Goal: Task Accomplishment & Management: Manage account settings

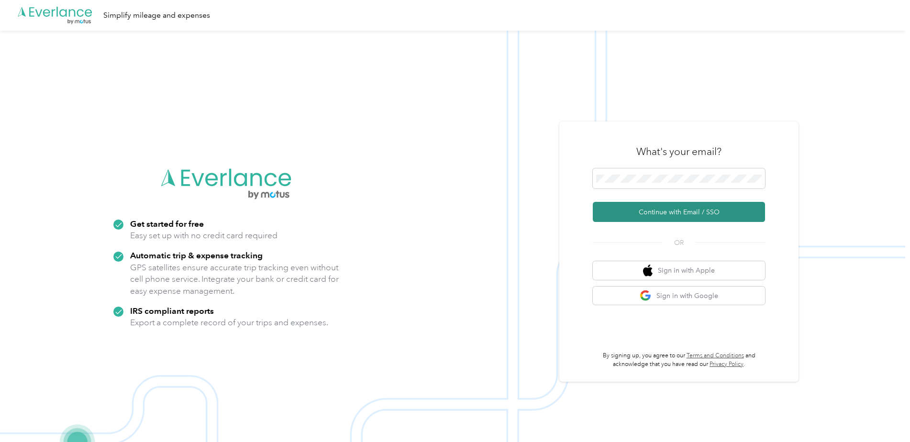
click at [646, 217] on button "Continue with Email / SSO" at bounding box center [679, 212] width 172 height 20
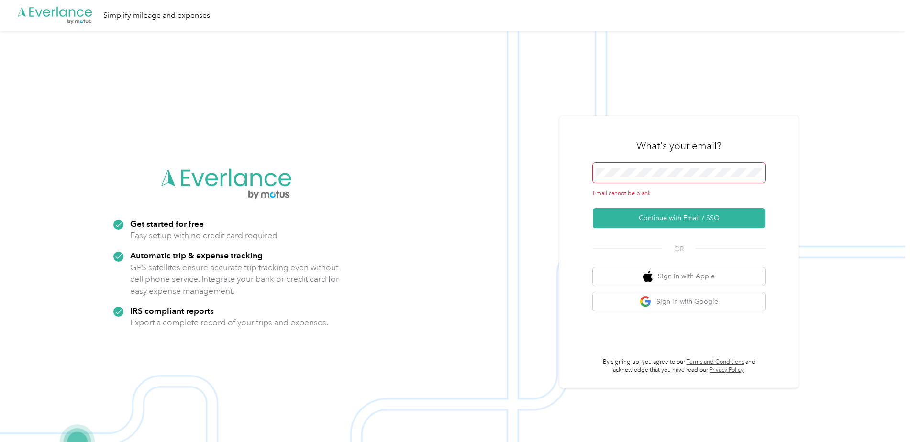
click at [631, 177] on span at bounding box center [679, 173] width 172 height 20
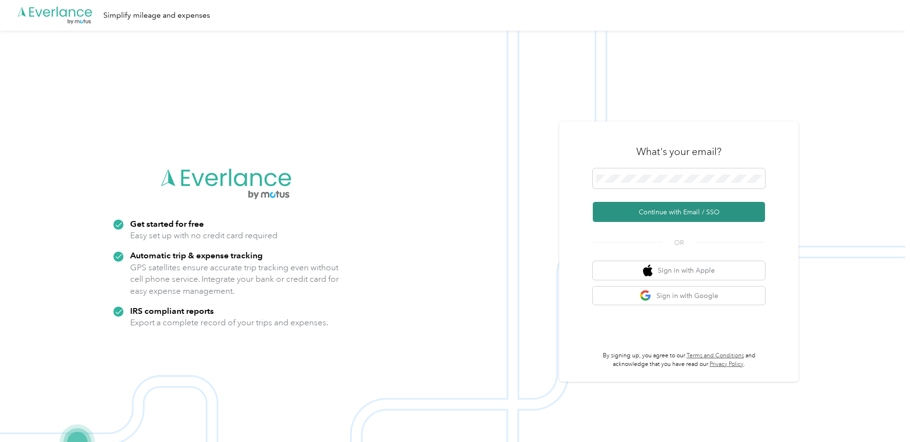
click at [672, 213] on button "Continue with Email / SSO" at bounding box center [679, 212] width 172 height 20
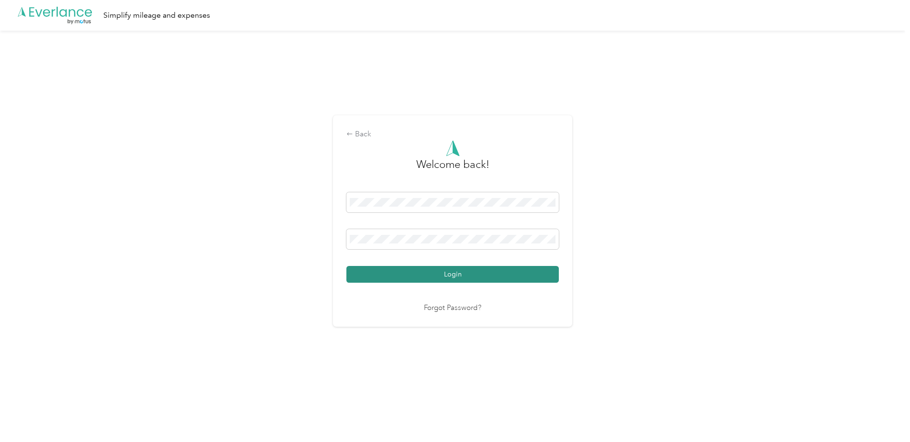
click at [465, 272] on button "Login" at bounding box center [453, 274] width 213 height 17
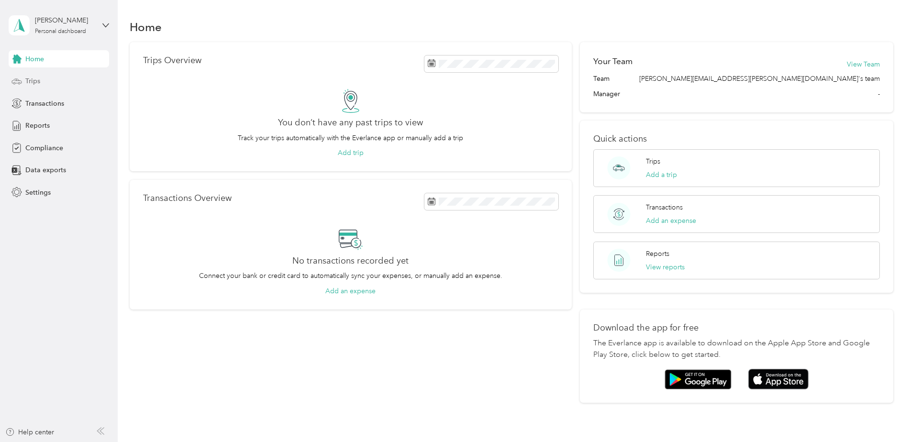
click at [15, 78] on icon at bounding box center [16, 81] width 11 height 11
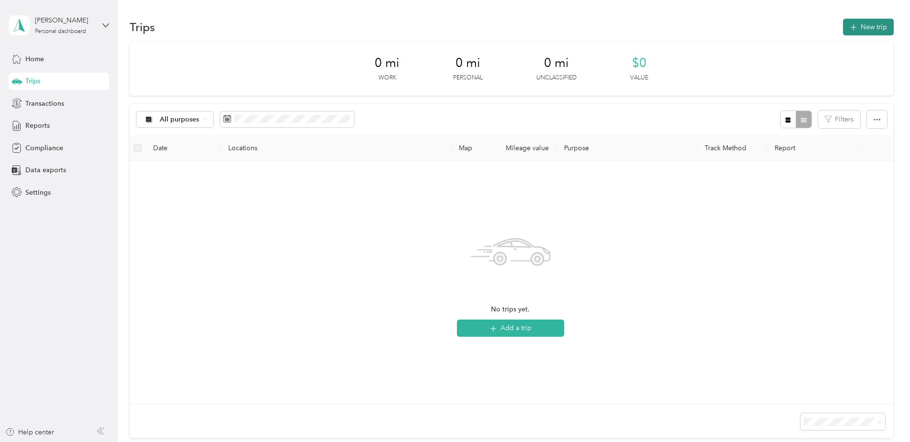
click at [862, 25] on button "New trip" at bounding box center [868, 27] width 51 height 17
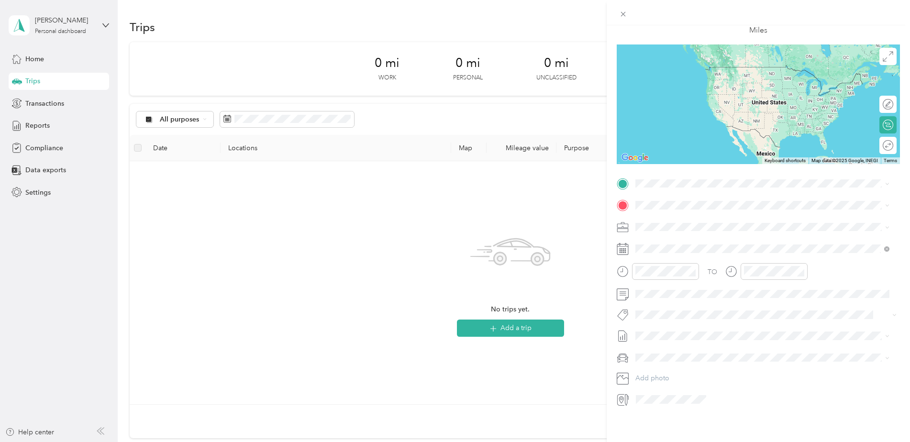
scroll to position [60, 0]
click at [396, 369] on div "New Trip Save This trip cannot be edited because it is either under review, app…" at bounding box center [455, 221] width 910 height 442
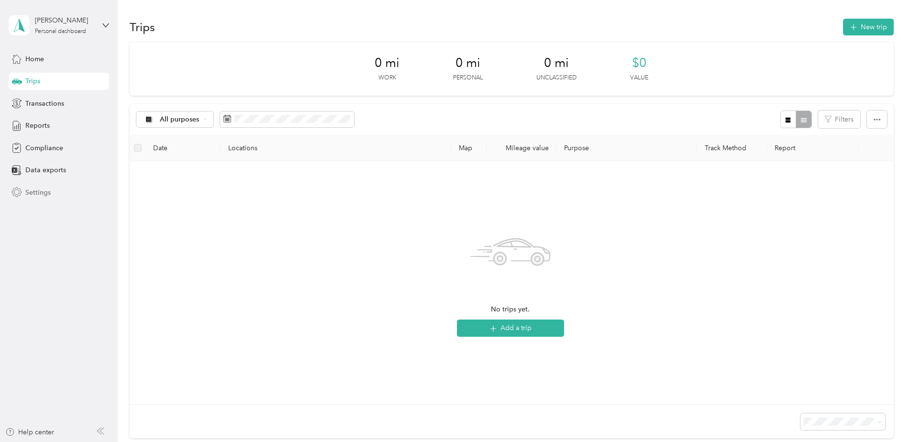
click at [26, 188] on span "Settings" at bounding box center [37, 193] width 25 height 10
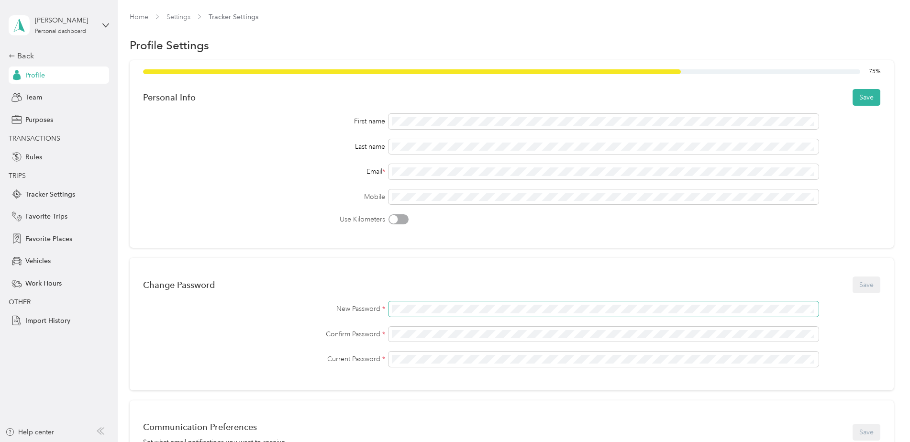
click at [415, 304] on span at bounding box center [604, 309] width 430 height 15
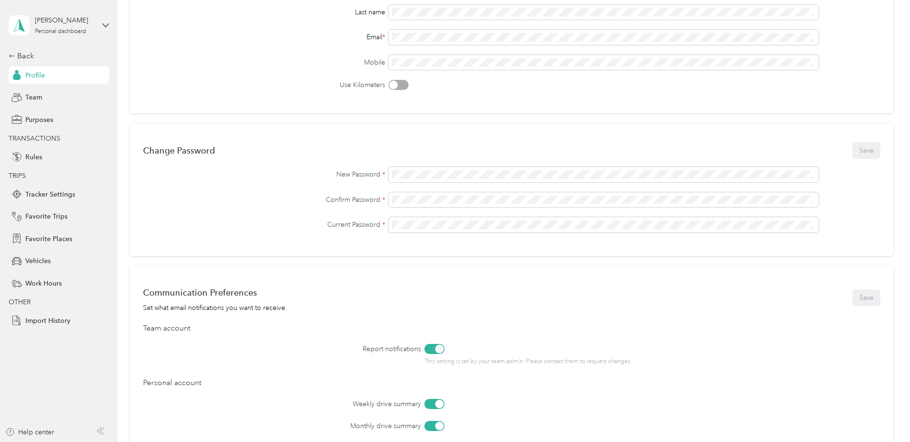
scroll to position [34, 0]
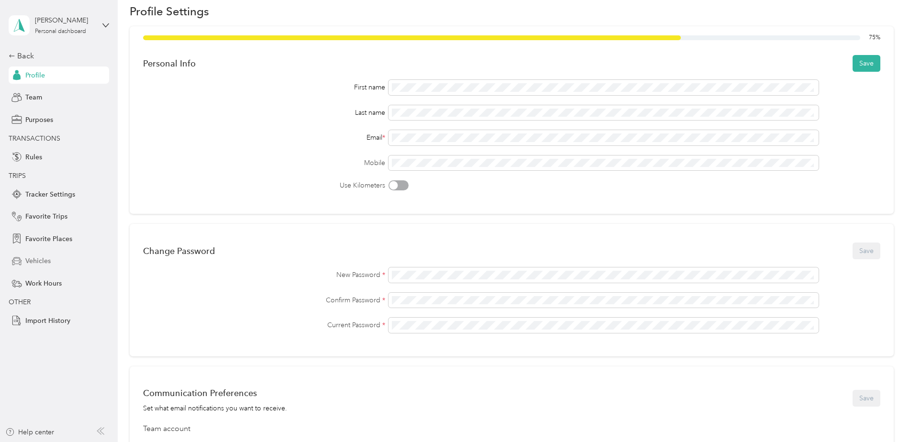
click at [27, 263] on span "Vehicles" at bounding box center [37, 261] width 25 height 10
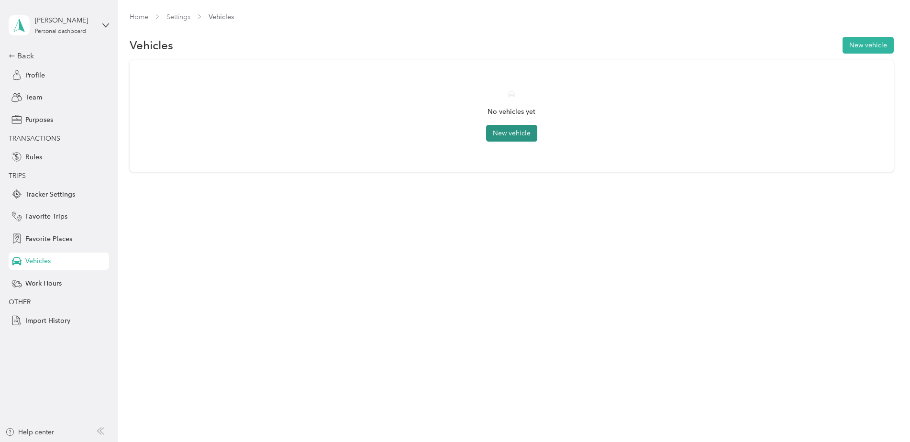
click at [512, 134] on button "New vehicle" at bounding box center [511, 133] width 51 height 17
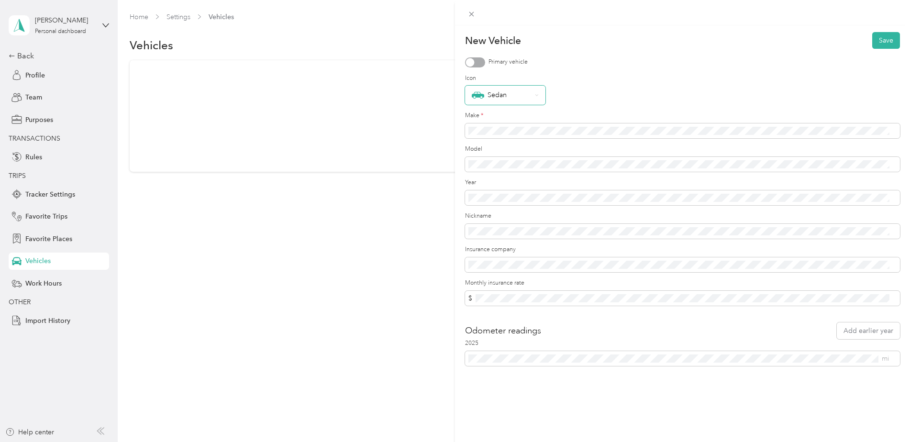
click at [515, 94] on div "Sedan" at bounding box center [502, 95] width 60 height 12
click at [502, 169] on div "GoKart" at bounding box center [505, 173] width 67 height 12
click at [883, 44] on button "Save" at bounding box center [887, 40] width 28 height 17
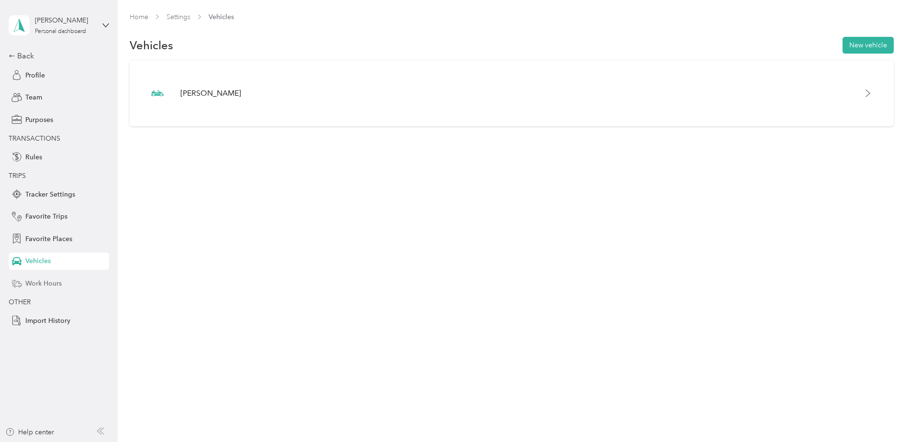
click at [54, 286] on span "Work Hours" at bounding box center [43, 284] width 36 height 10
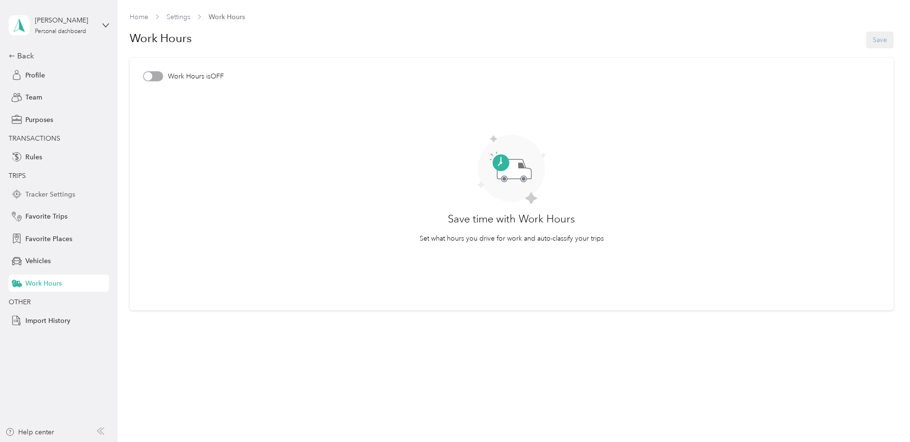
click at [41, 196] on span "Tracker Settings" at bounding box center [50, 195] width 50 height 10
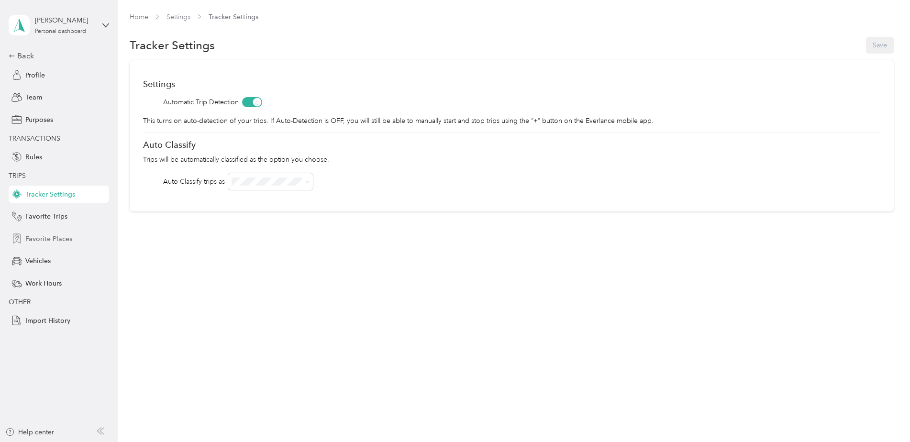
click at [56, 244] on div "Favorite Places" at bounding box center [59, 238] width 101 height 17
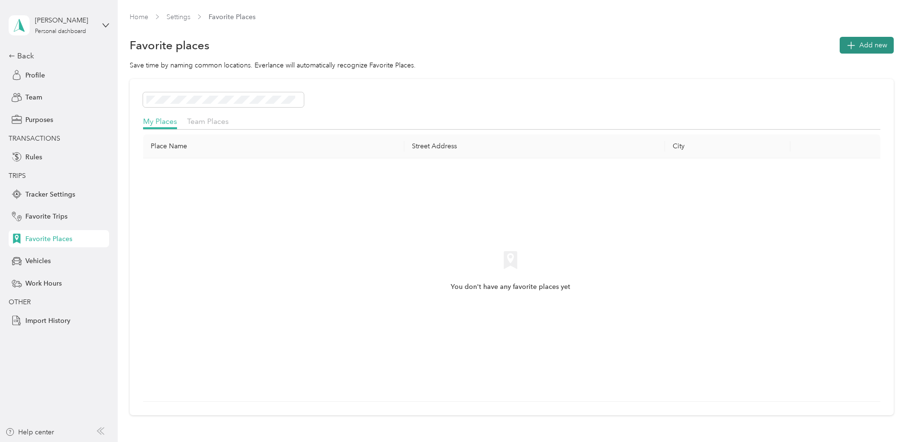
click at [865, 45] on span "Add new" at bounding box center [874, 45] width 28 height 10
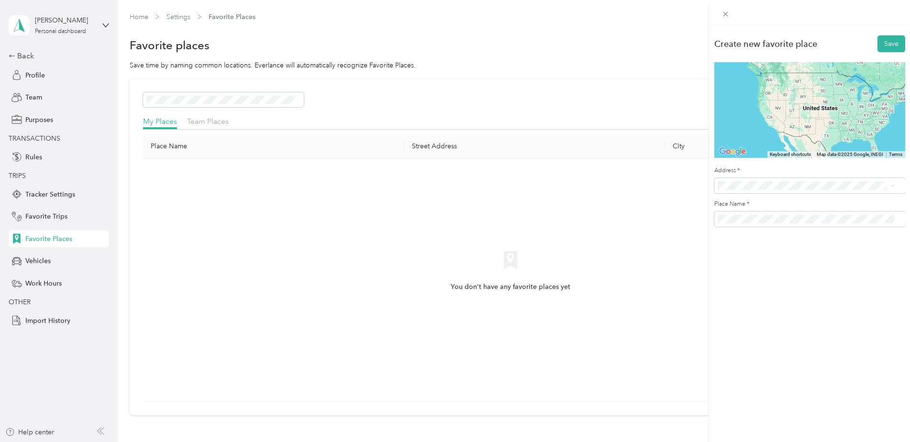
click at [753, 224] on span "[STREET_ADDRESS][US_STATE]" at bounding box center [784, 219] width 96 height 9
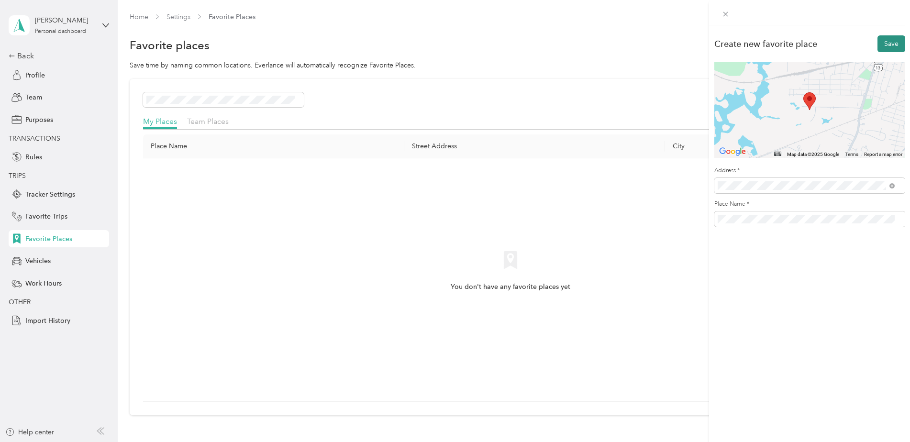
click at [880, 41] on button "Save" at bounding box center [892, 43] width 28 height 17
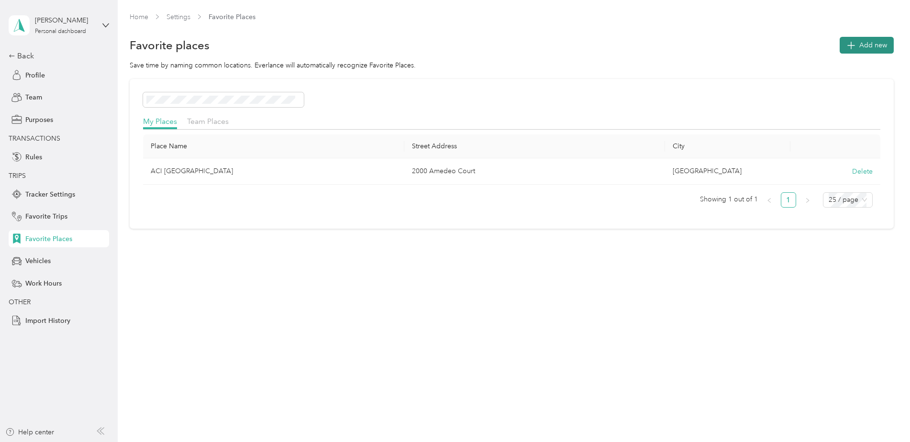
click at [862, 46] on button "Add new" at bounding box center [867, 45] width 54 height 17
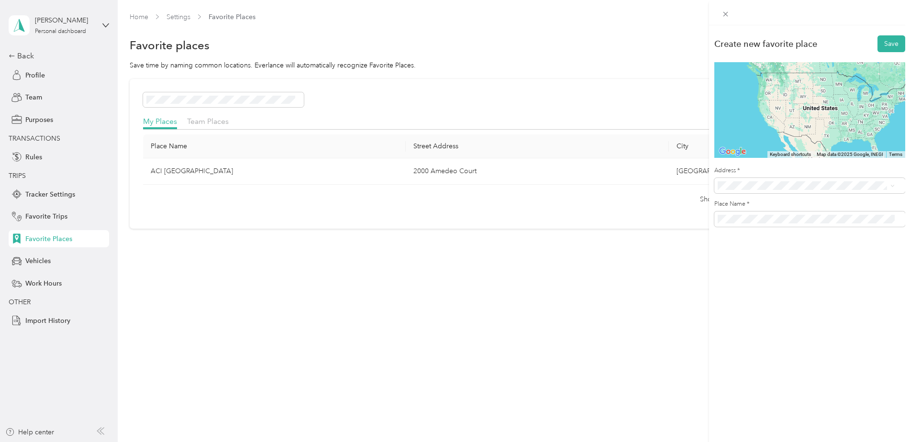
click at [800, 251] on span "[GEOGRAPHIC_DATA][PERSON_NAME], [US_STATE][GEOGRAPHIC_DATA], [GEOGRAPHIC_DATA]" at bounding box center [814, 263] width 156 height 25
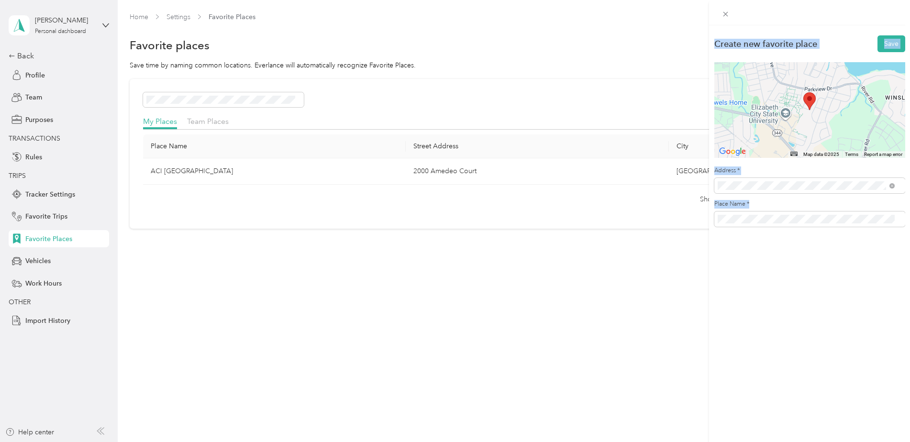
drag, startPoint x: 838, startPoint y: 214, endPoint x: 638, endPoint y: 226, distance: 200.9
click at [639, 226] on div "Create new favorite place Save ← Move left → Move right ↑ Move up ↓ Move down +…" at bounding box center [455, 221] width 910 height 442
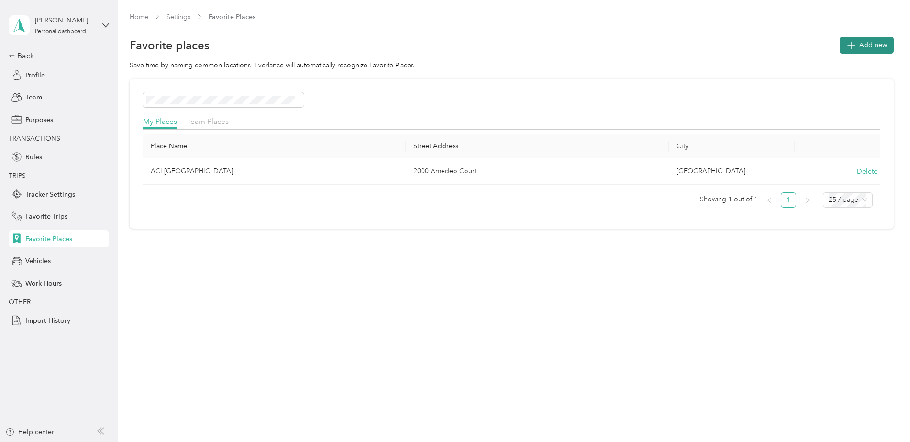
click at [870, 45] on span "Add new" at bounding box center [874, 45] width 28 height 10
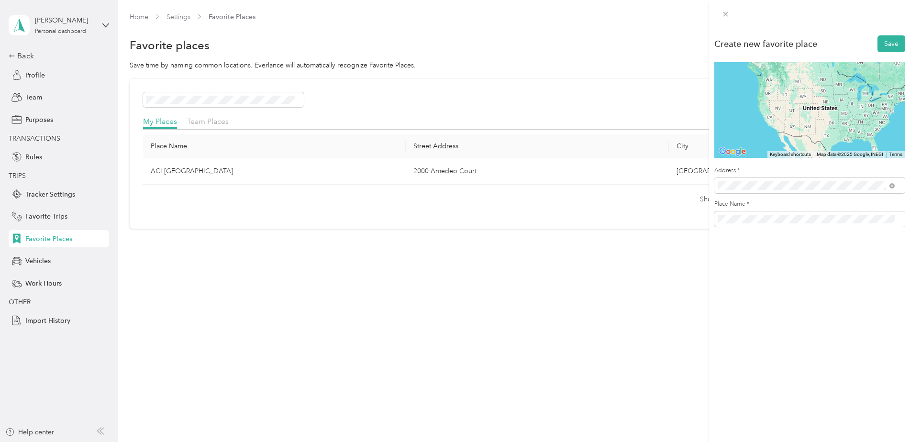
click at [770, 254] on span "[GEOGRAPHIC_DATA][PERSON_NAME], [US_STATE][GEOGRAPHIC_DATA], [GEOGRAPHIC_DATA]" at bounding box center [814, 263] width 156 height 25
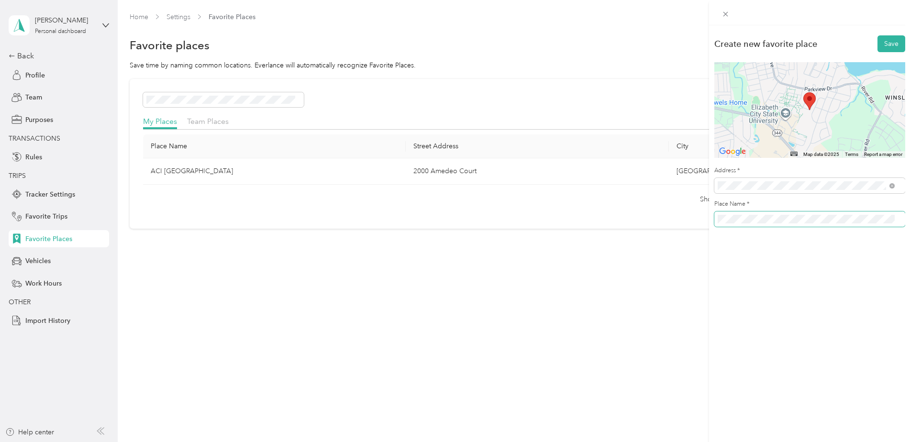
click at [717, 226] on span at bounding box center [810, 219] width 191 height 15
click at [878, 45] on button "Save" at bounding box center [892, 43] width 28 height 17
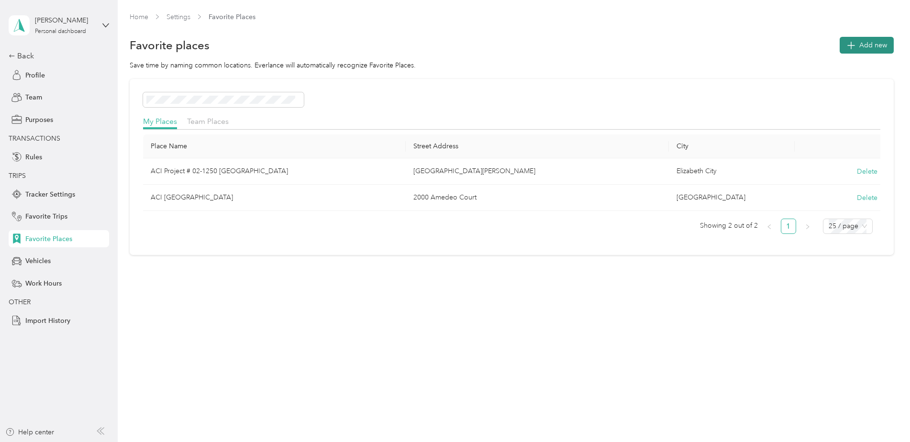
click at [860, 50] on button "Add new" at bounding box center [867, 45] width 54 height 17
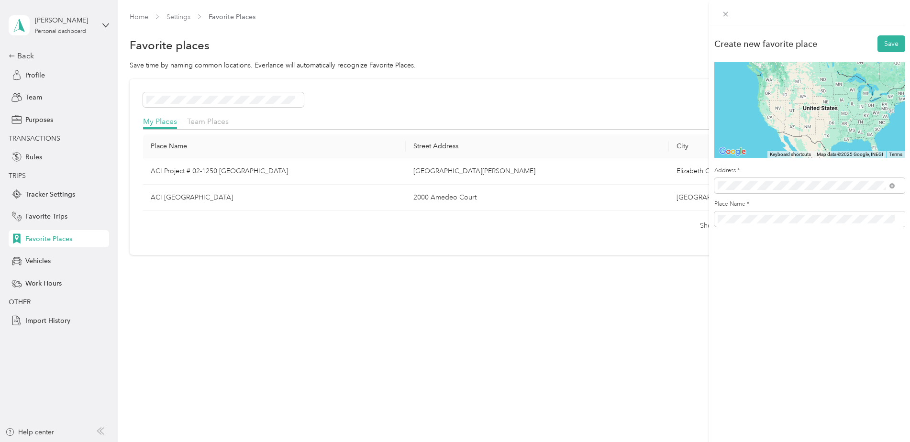
click at [772, 224] on span "[STREET_ADDRESS][US_STATE]" at bounding box center [784, 220] width 96 height 9
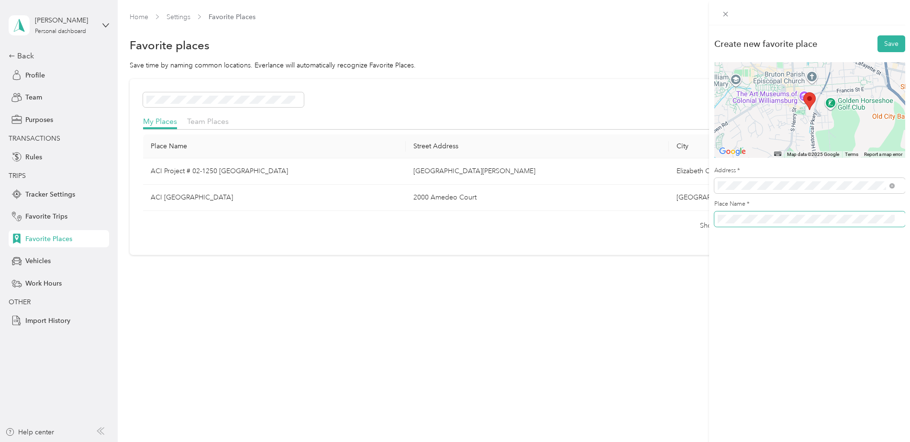
click at [671, 215] on div "Create new favorite place Save ← Move left → Move right ↑ Move up ↓ Move down +…" at bounding box center [455, 221] width 910 height 442
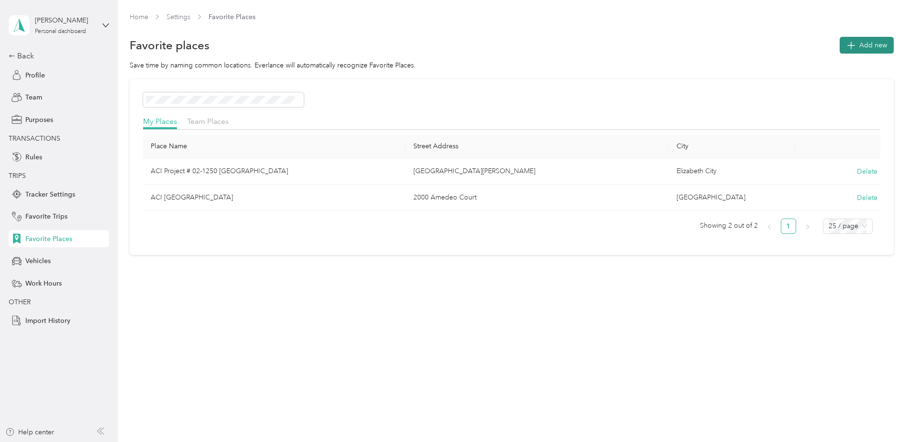
click at [862, 49] on button "Add new" at bounding box center [867, 45] width 54 height 17
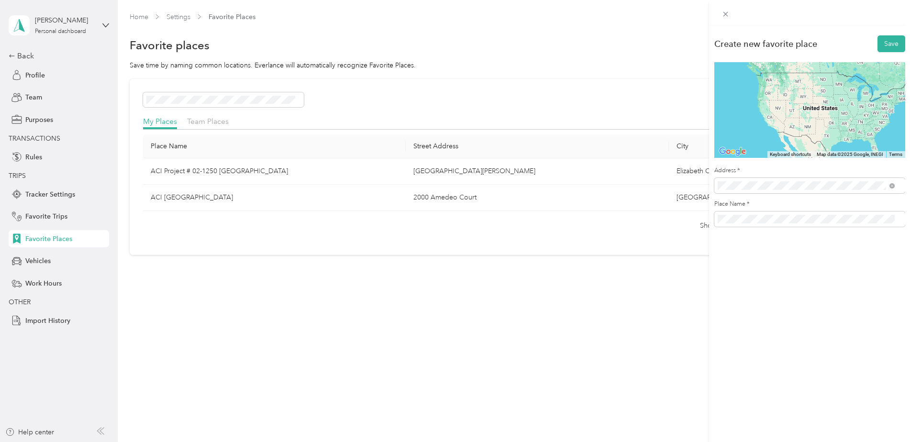
click at [784, 224] on span "[STREET_ADDRESS][US_STATE]" at bounding box center [784, 220] width 96 height 9
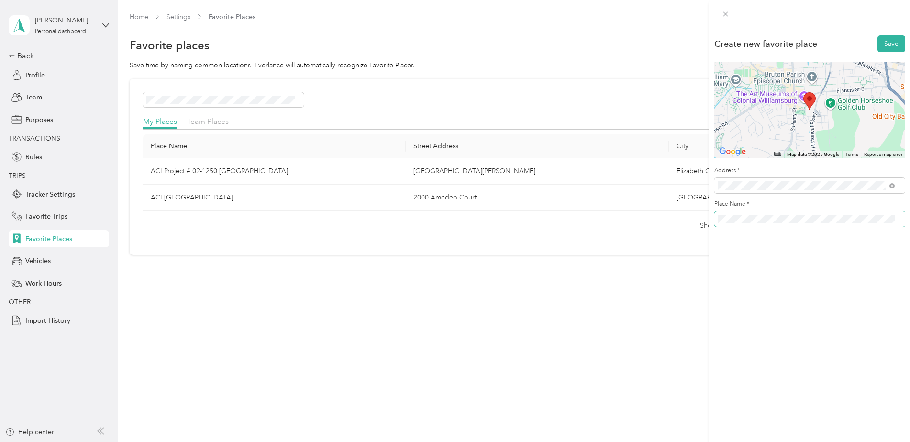
click at [716, 220] on span at bounding box center [810, 219] width 191 height 15
click at [878, 45] on button "Save" at bounding box center [892, 43] width 28 height 17
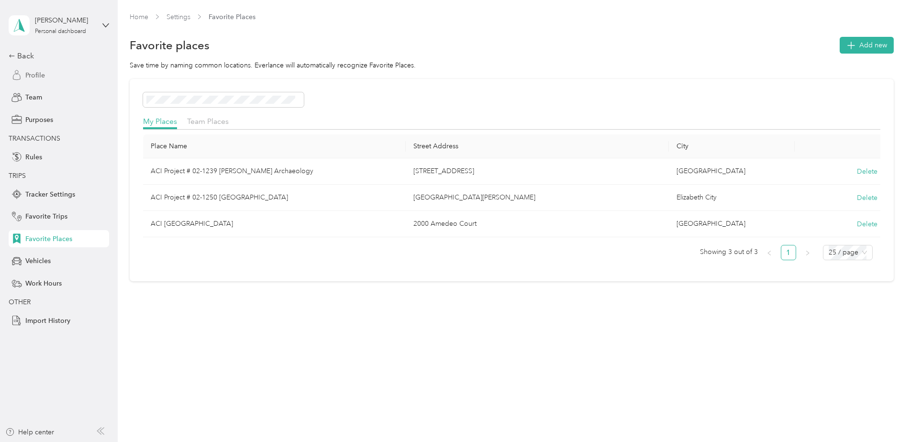
click at [32, 74] on span "Profile" at bounding box center [35, 75] width 20 height 10
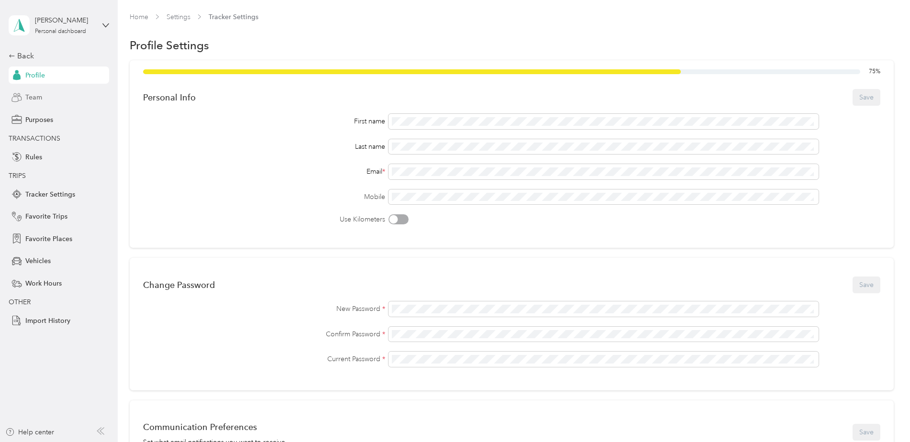
click at [25, 93] on span "Team" at bounding box center [33, 97] width 17 height 10
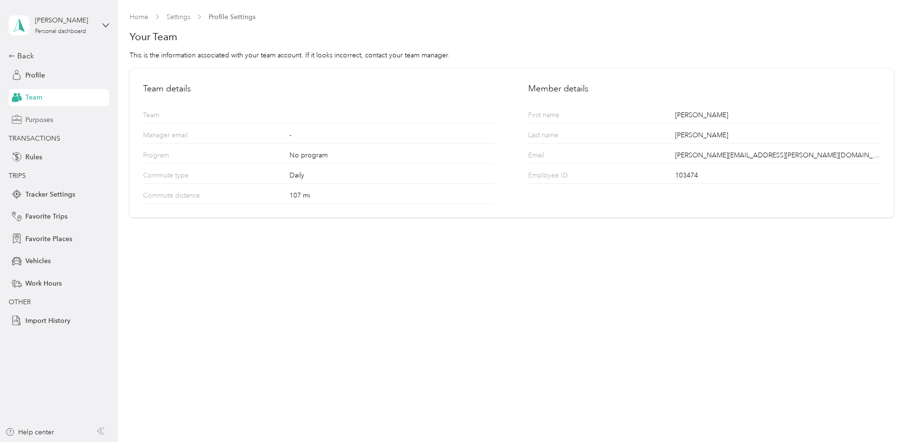
click at [36, 121] on span "Purposes" at bounding box center [39, 120] width 28 height 10
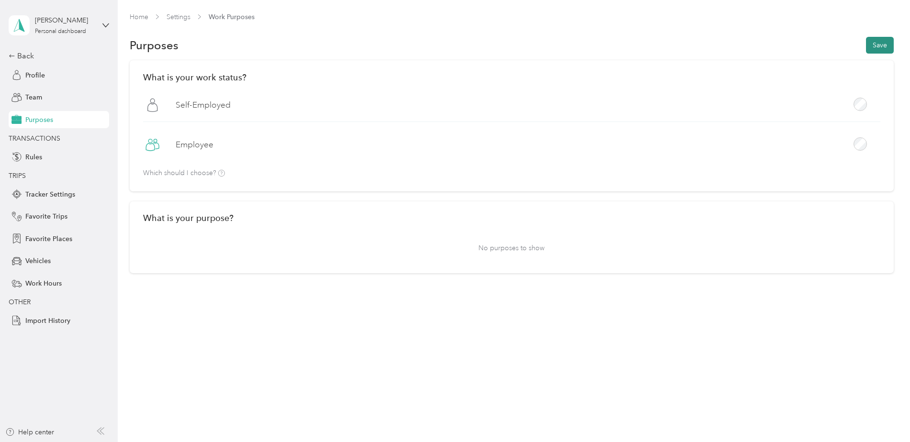
click at [889, 47] on button "Save" at bounding box center [880, 45] width 28 height 17
click at [29, 158] on span "Rules" at bounding box center [33, 157] width 17 height 10
